Goal: Task Accomplishment & Management: Use online tool/utility

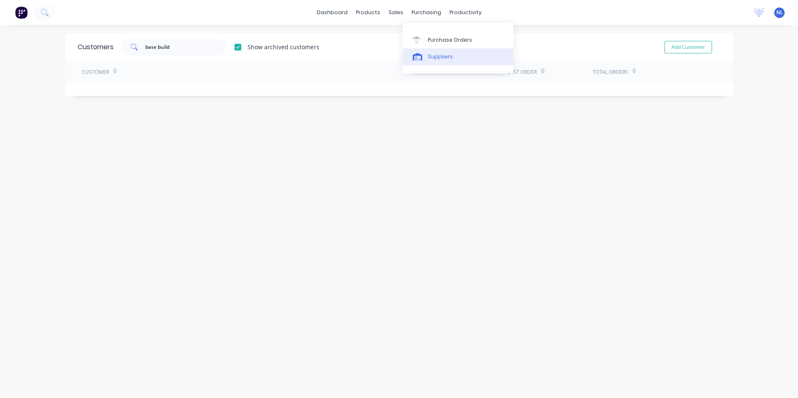
click at [453, 50] on link "Suppliers" at bounding box center [458, 56] width 111 height 17
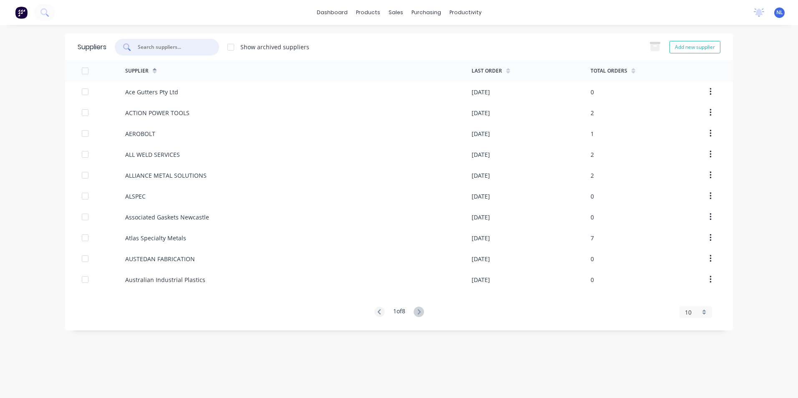
click at [204, 46] on input "text" at bounding box center [171, 47] width 69 height 8
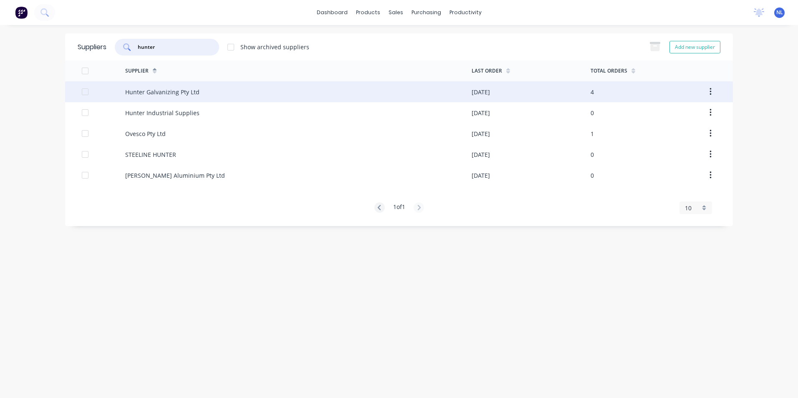
type input "hunter"
click at [239, 91] on div "Hunter Galvanizing Pty Ltd" at bounding box center [298, 91] width 346 height 21
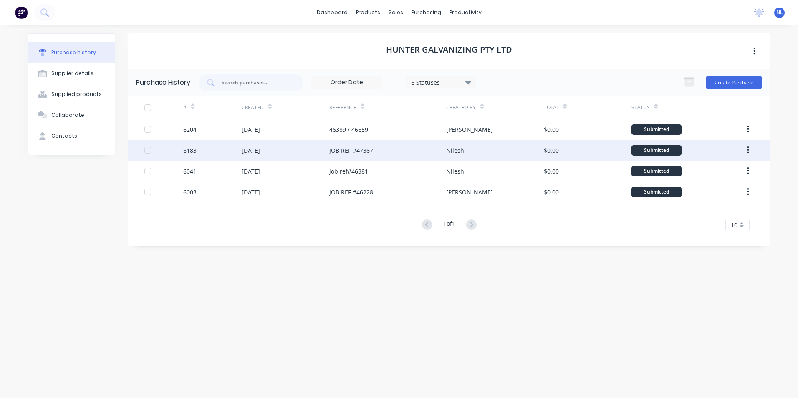
click at [545, 152] on div "$0.00" at bounding box center [551, 150] width 15 height 9
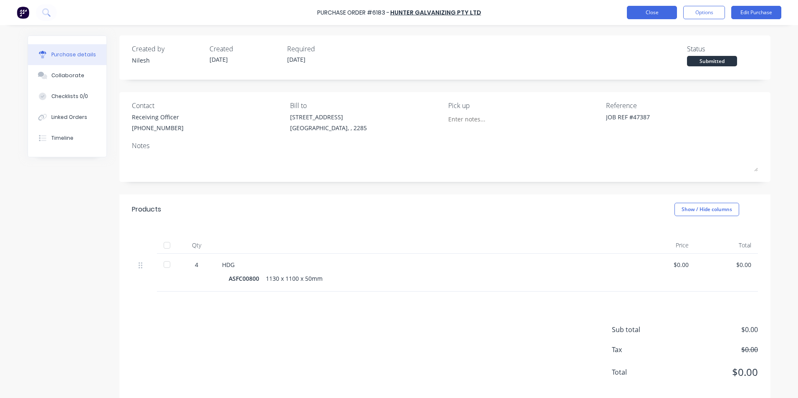
click at [653, 13] on button "Close" at bounding box center [652, 12] width 50 height 13
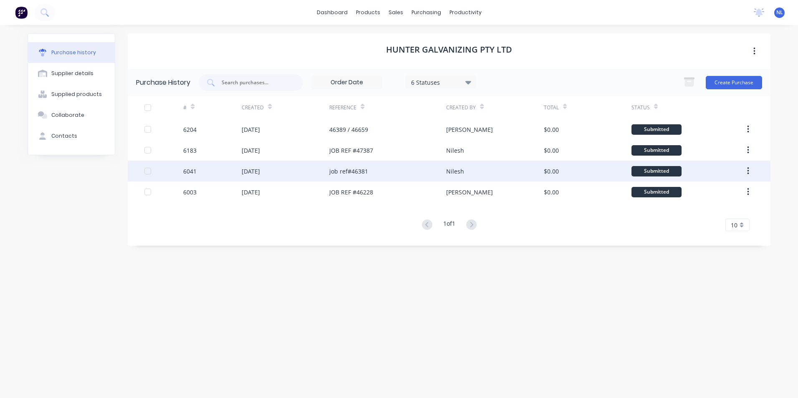
click at [436, 169] on div "job ref#46381" at bounding box center [387, 171] width 117 height 21
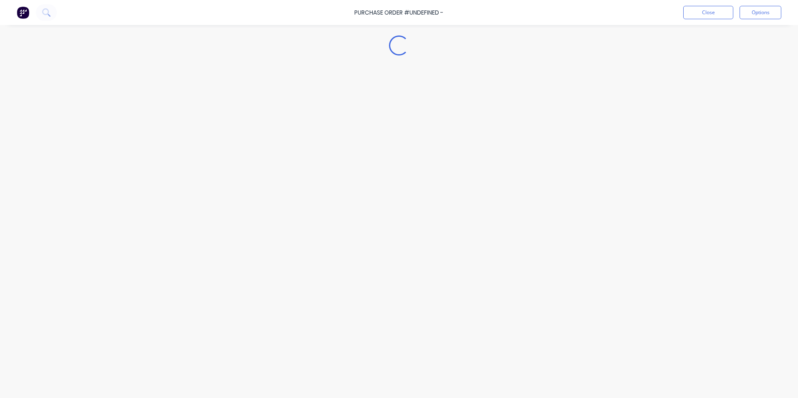
type textarea "x"
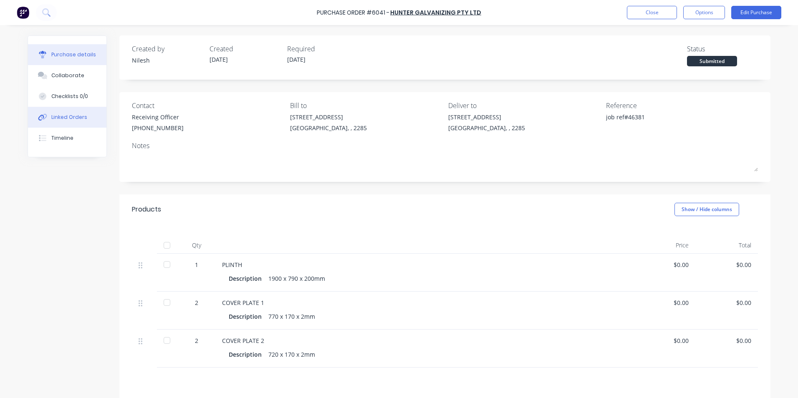
click at [51, 118] on div "Linked Orders" at bounding box center [69, 118] width 36 height 8
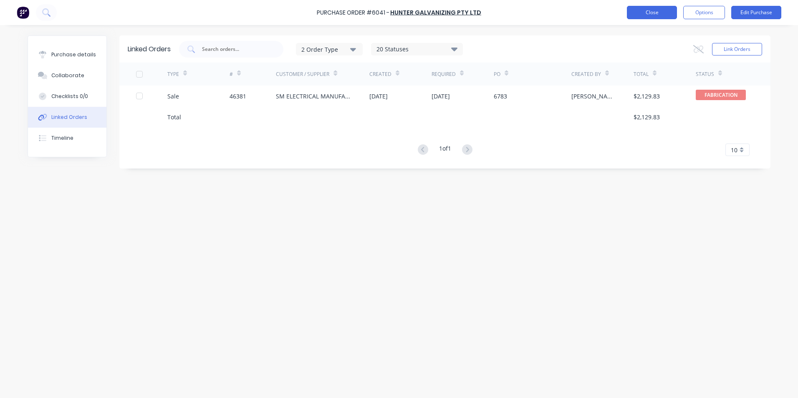
click at [666, 12] on button "Close" at bounding box center [652, 12] width 50 height 13
